Goal: Navigation & Orientation: Find specific page/section

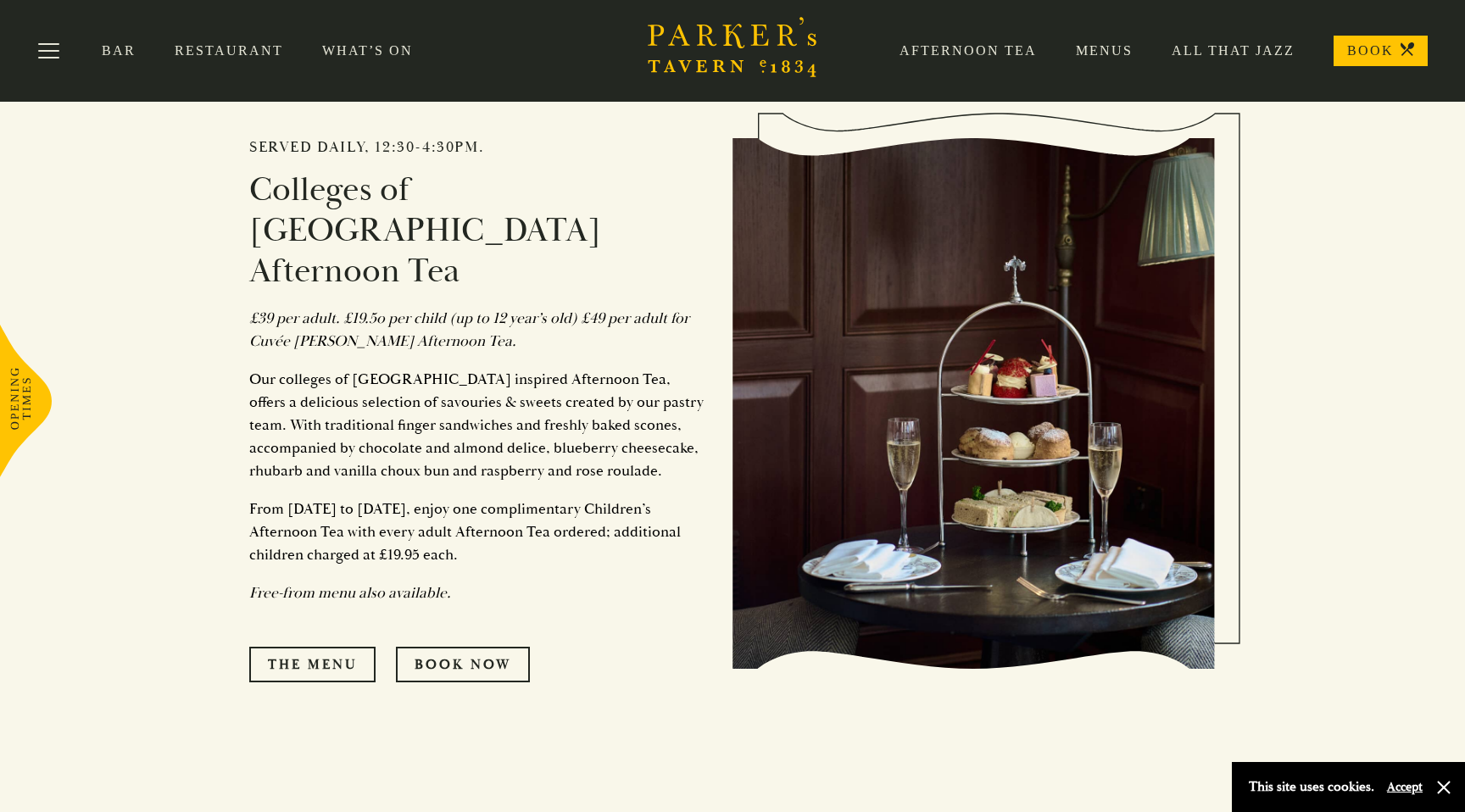
click at [361, 51] on link "What’s On" at bounding box center [387, 51] width 129 height 17
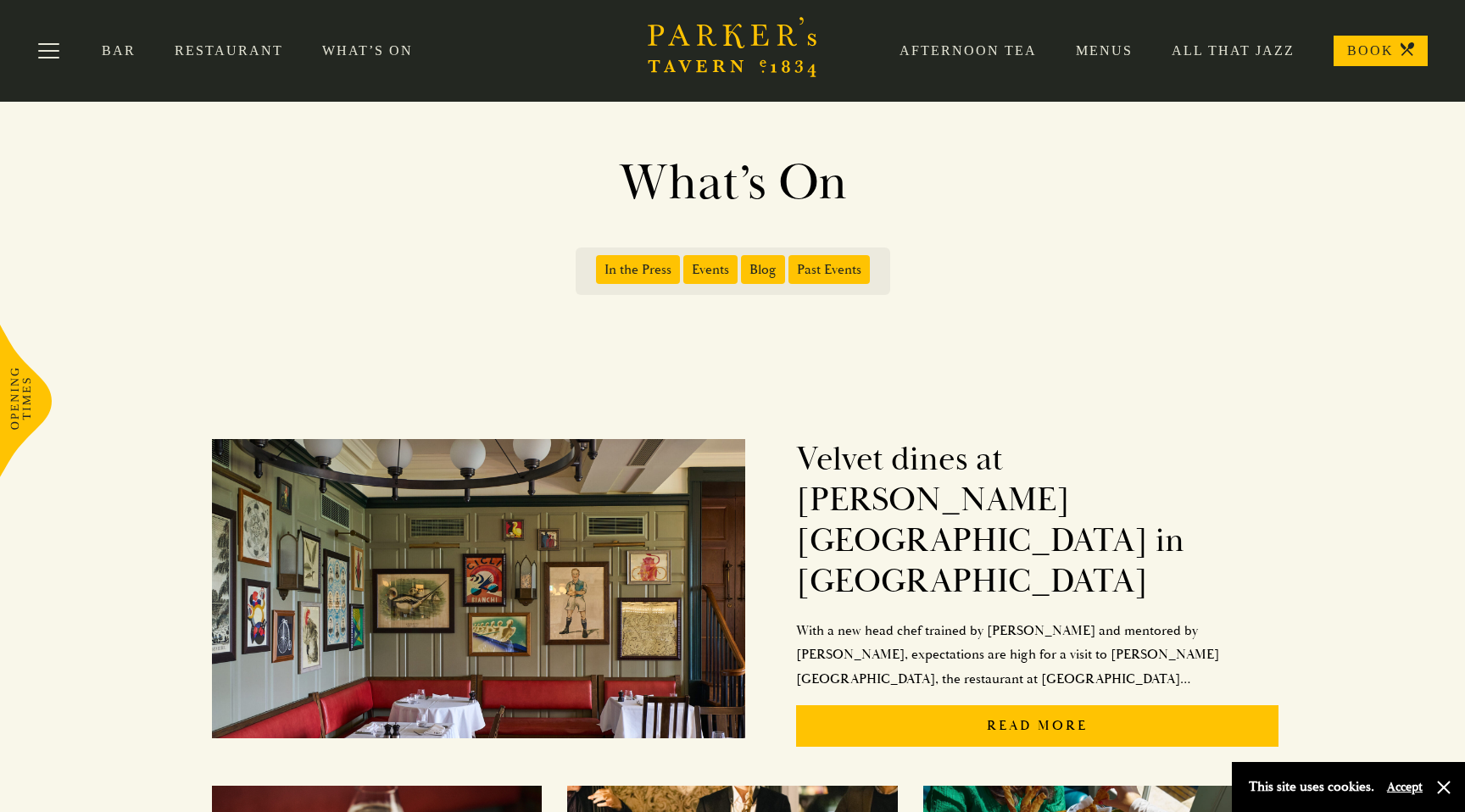
click at [933, 52] on link "Afternoon Tea" at bounding box center [949, 51] width 176 height 17
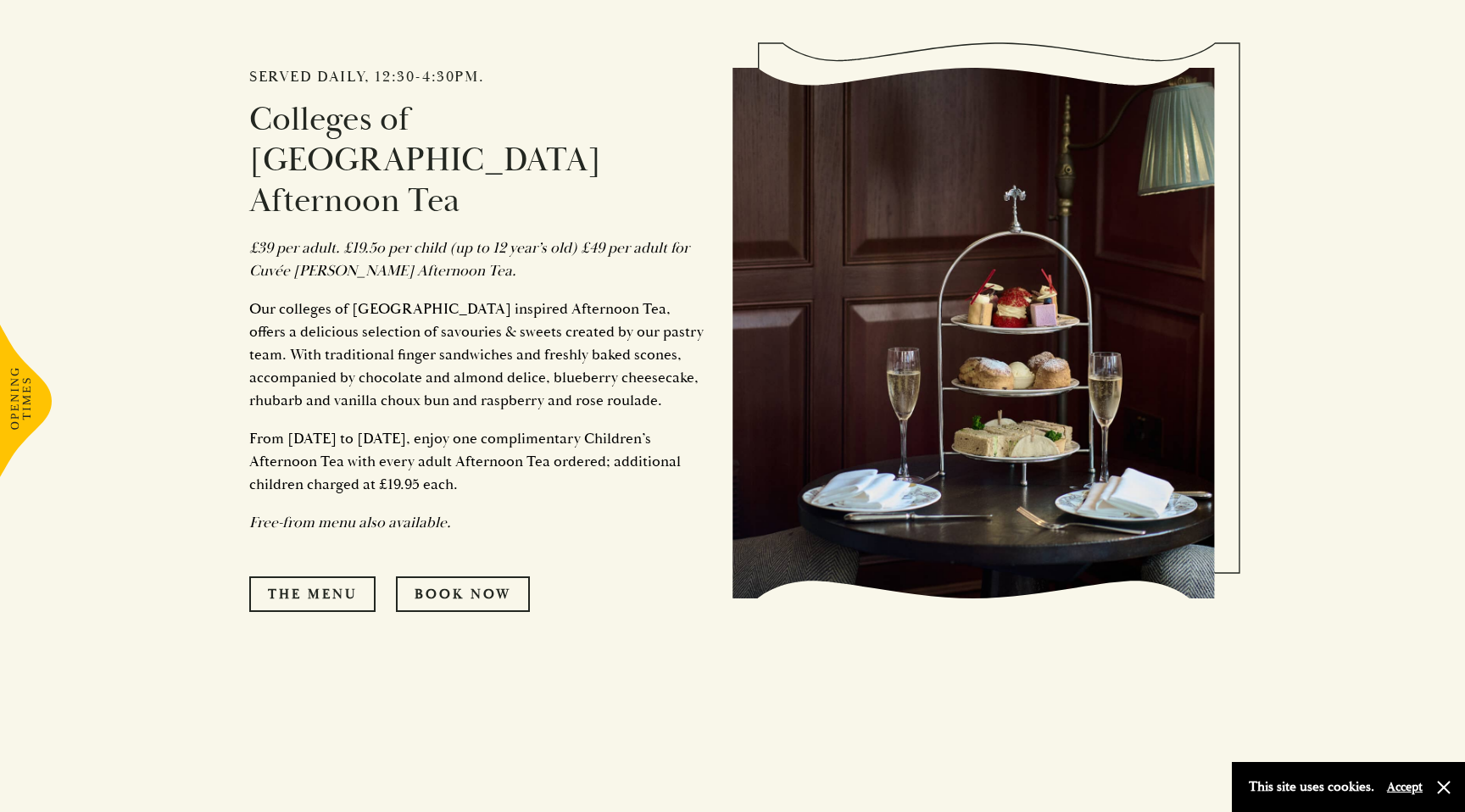
scroll to position [928, 0]
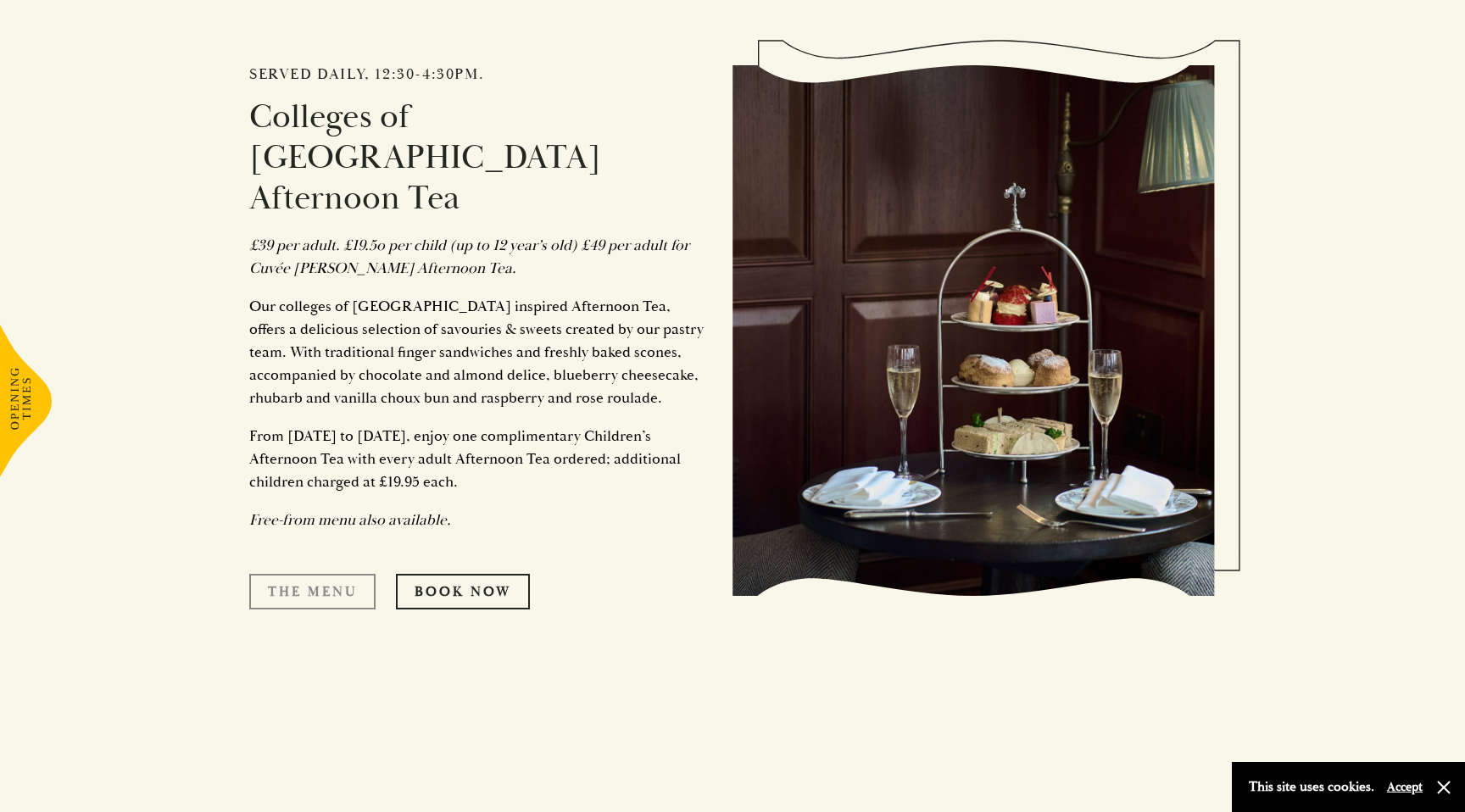
click at [316, 574] on link "The Menu" at bounding box center [312, 592] width 126 height 36
